Goal: Information Seeking & Learning: Learn about a topic

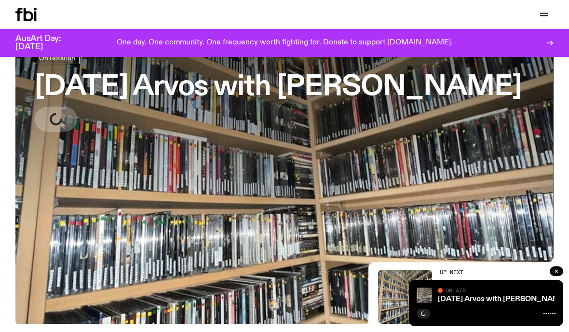
scroll to position [64, 0]
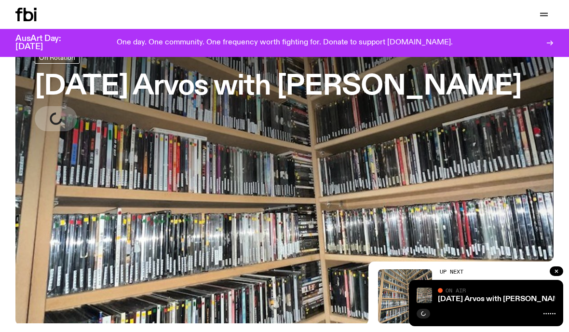
click at [540, 21] on button "button" at bounding box center [543, 15] width 19 height 14
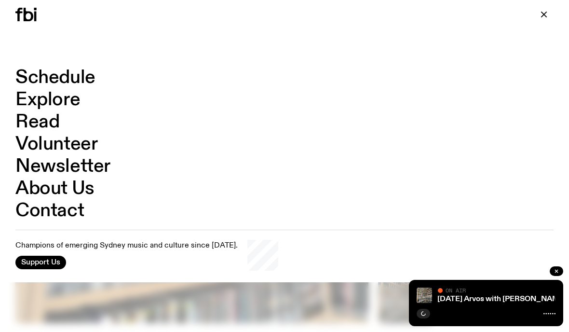
click at [102, 73] on nav "Schedule Explore Read Volunteer Newsletter About Us Contact" at bounding box center [284, 143] width 538 height 151
click at [83, 84] on link "Schedule" at bounding box center [55, 77] width 80 height 18
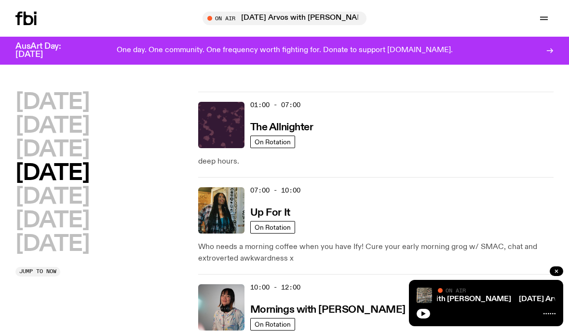
click at [76, 102] on h2 "[DATE]" at bounding box center [52, 103] width 74 height 22
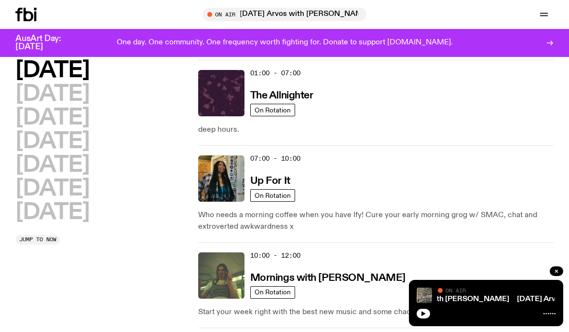
scroll to position [27, 0]
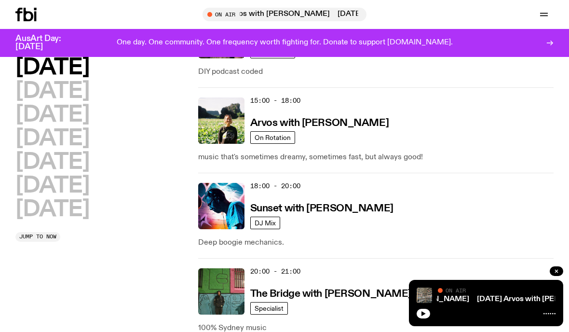
click at [207, 205] on img at bounding box center [221, 206] width 46 height 46
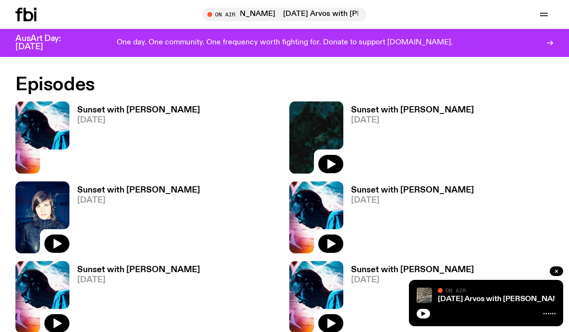
scroll to position [544, 0]
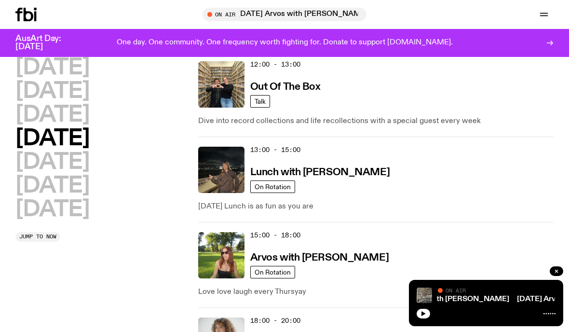
scroll to position [311, 0]
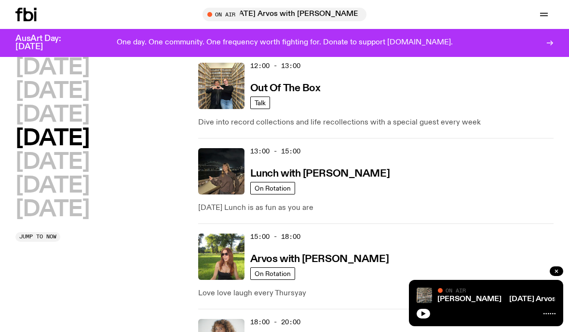
click at [27, 14] on icon at bounding box center [25, 15] width 21 height 14
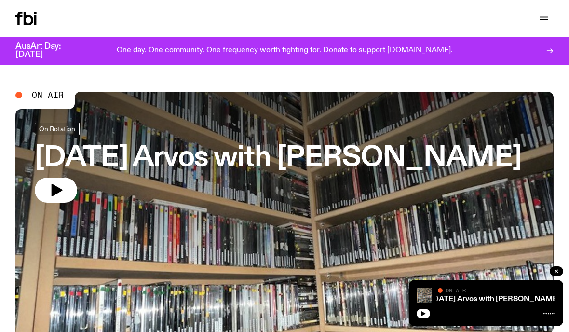
click at [31, 17] on icon at bounding box center [29, 19] width 10 height 14
click at [24, 17] on icon at bounding box center [29, 19] width 10 height 14
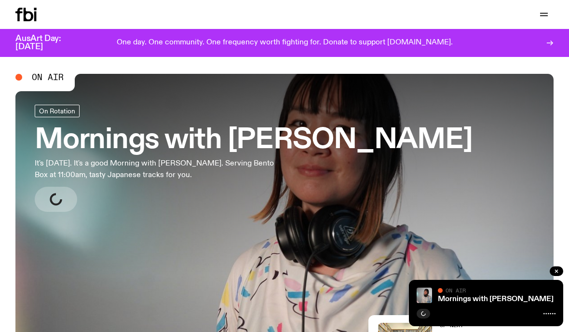
scroll to position [20, 0]
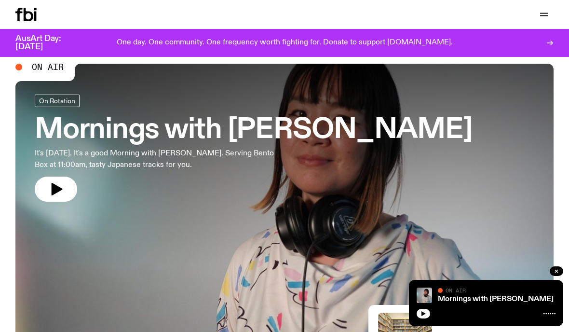
click at [42, 184] on button "button" at bounding box center [56, 188] width 42 height 25
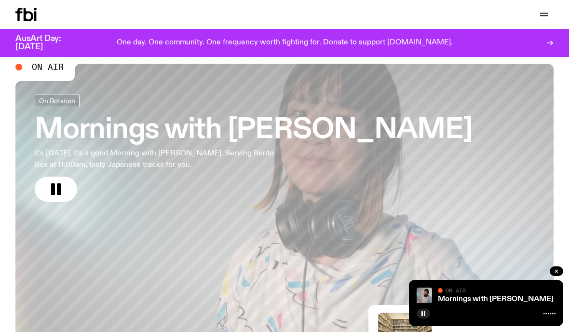
scroll to position [59, 0]
